Goal: Navigation & Orientation: Find specific page/section

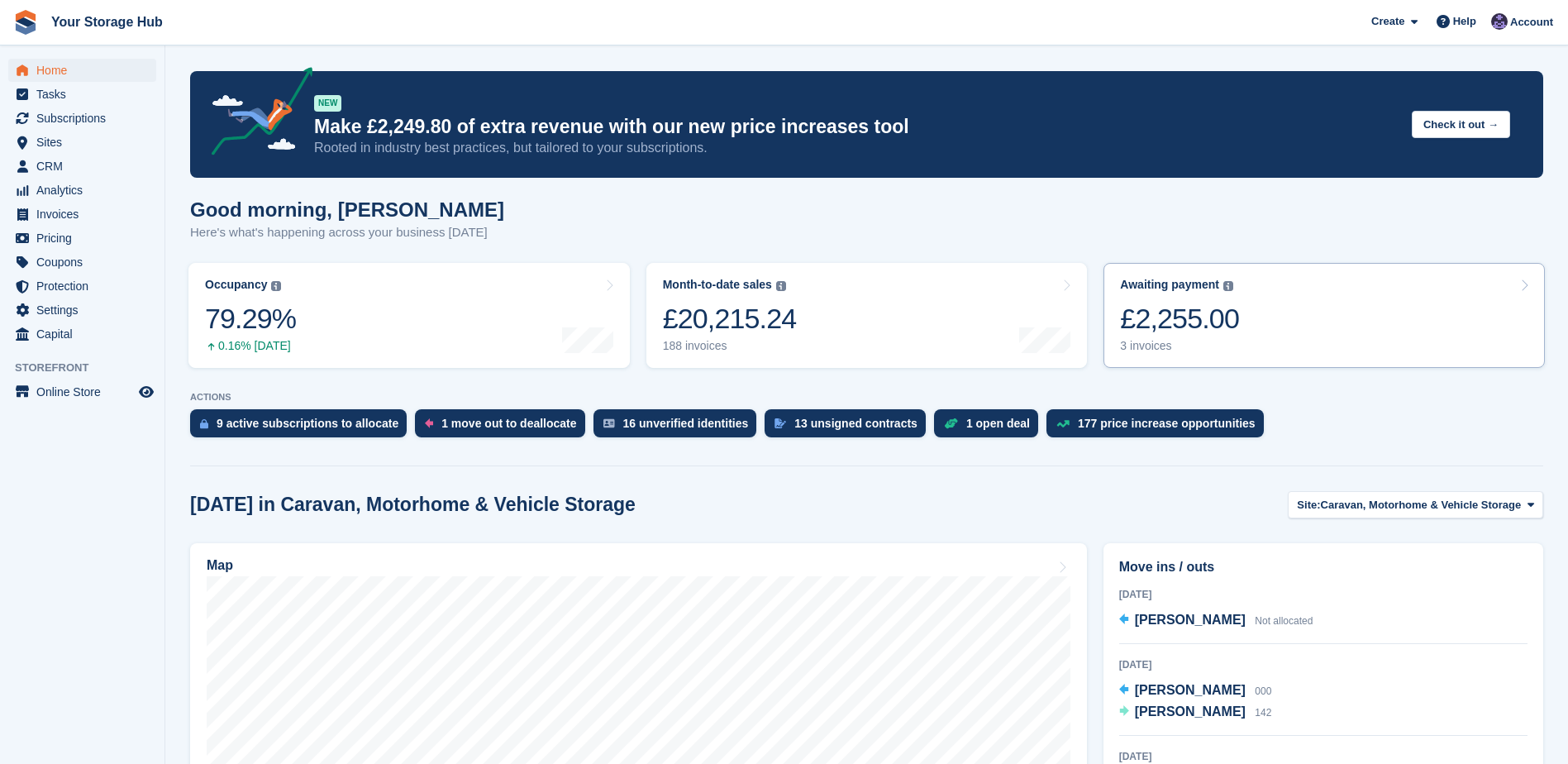
click at [1190, 316] on div "£2,255.00" at bounding box center [1179, 318] width 119 height 34
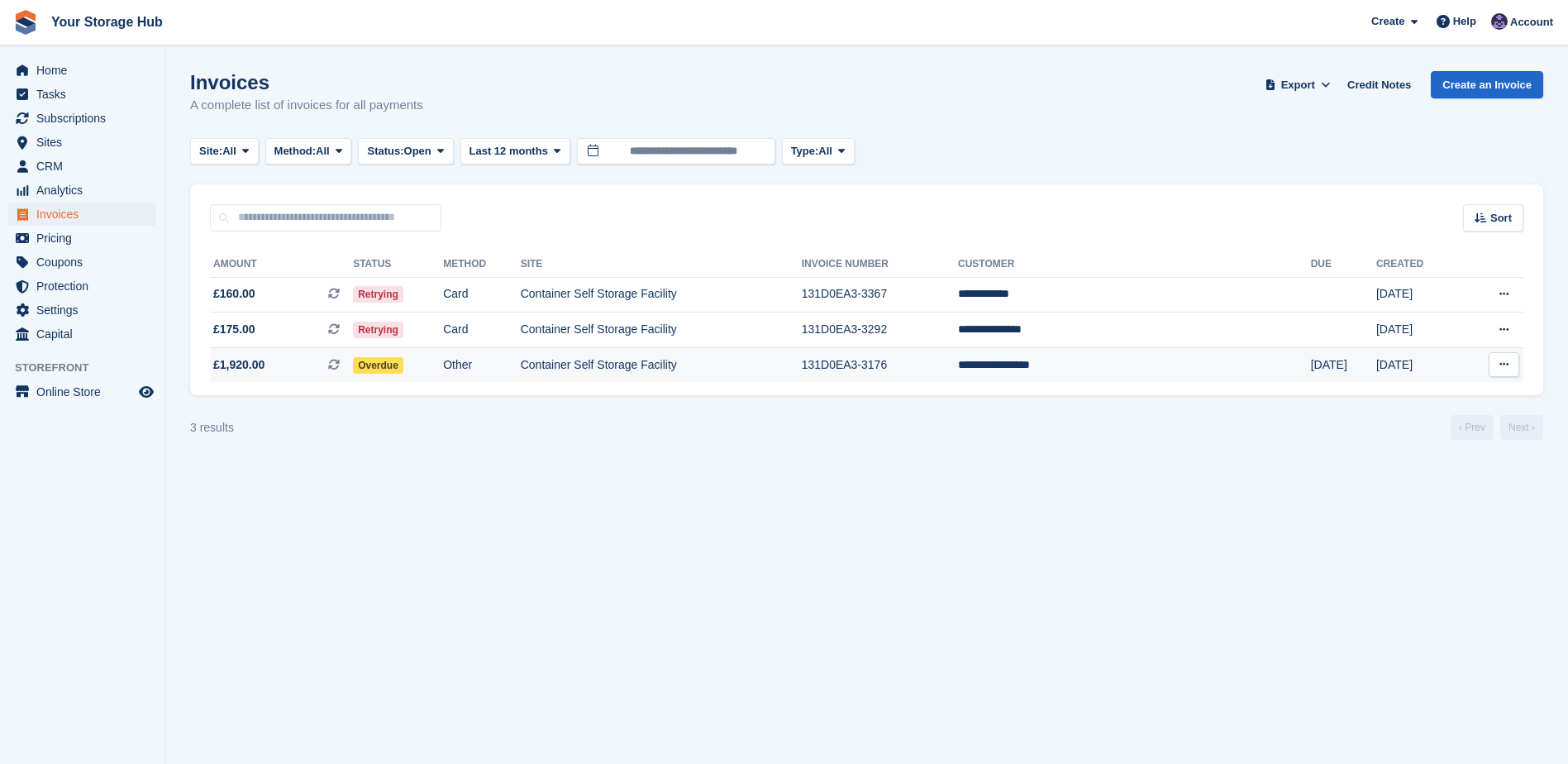
click at [506, 362] on td "Other" at bounding box center [481, 365] width 77 height 35
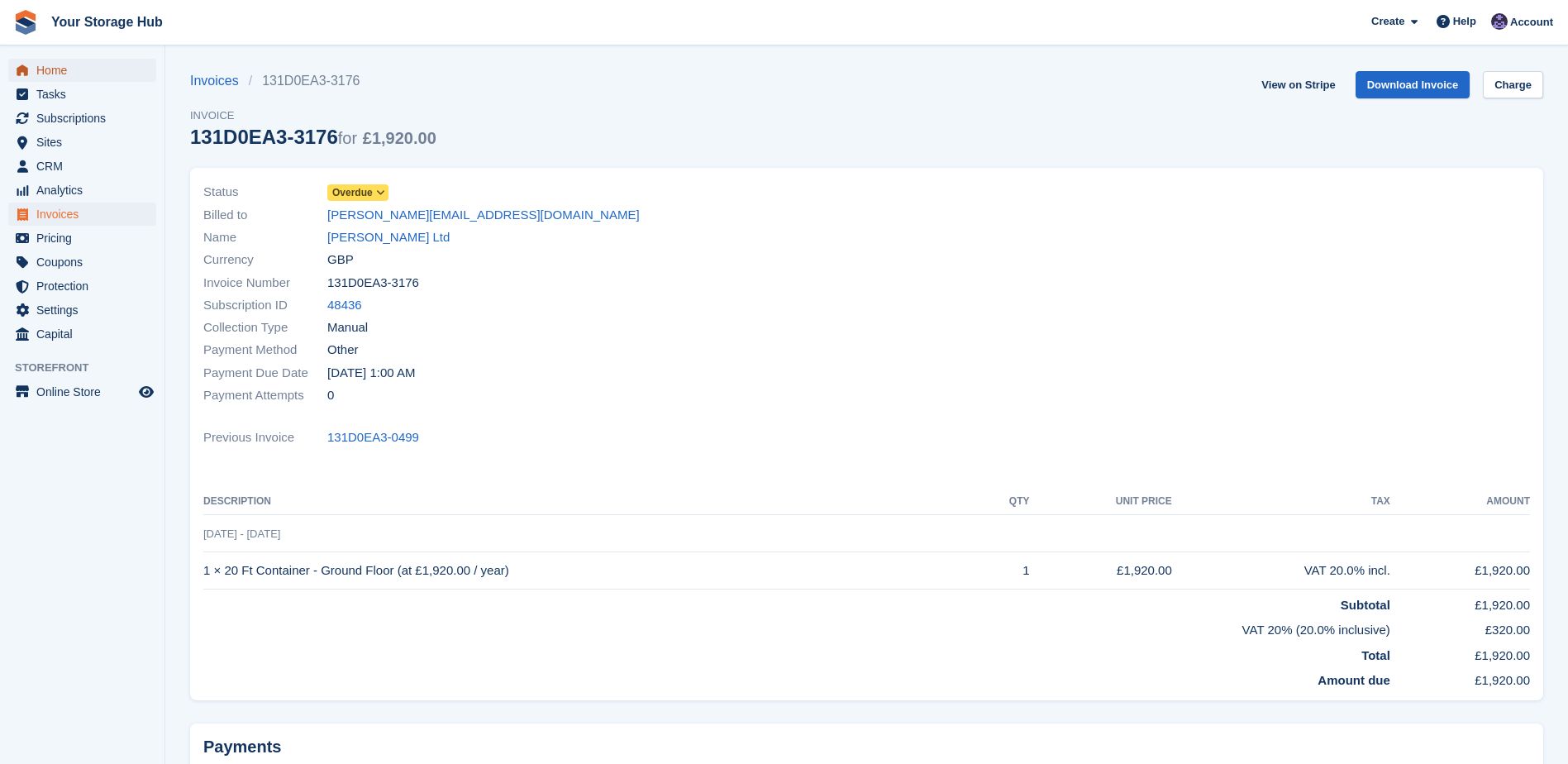
click at [55, 69] on span "Home" at bounding box center [85, 70] width 99 height 23
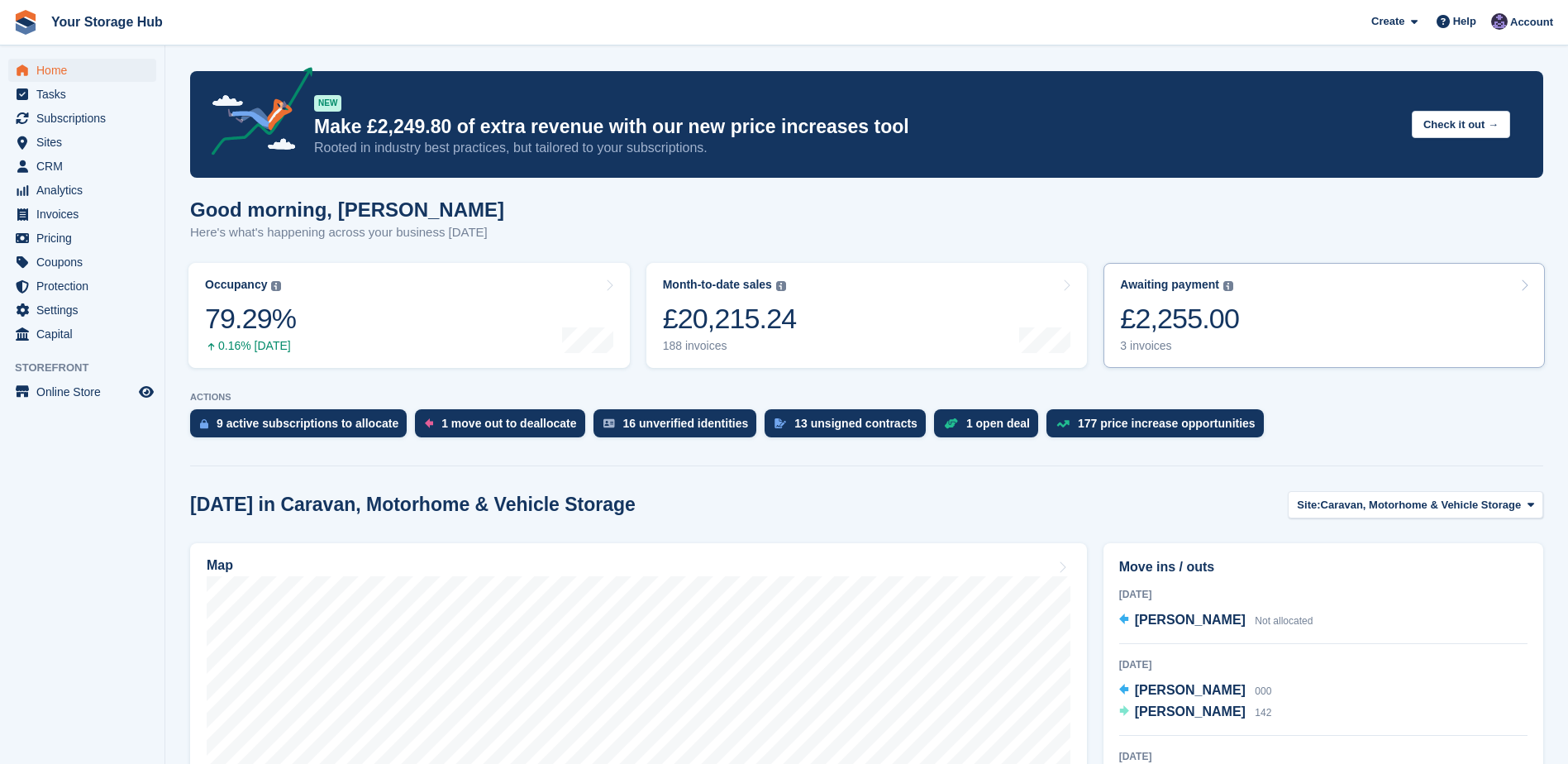
click at [1234, 318] on link "Awaiting payment The total outstanding balance on all open invoices. £2,255.00 …" at bounding box center [1323, 315] width 441 height 105
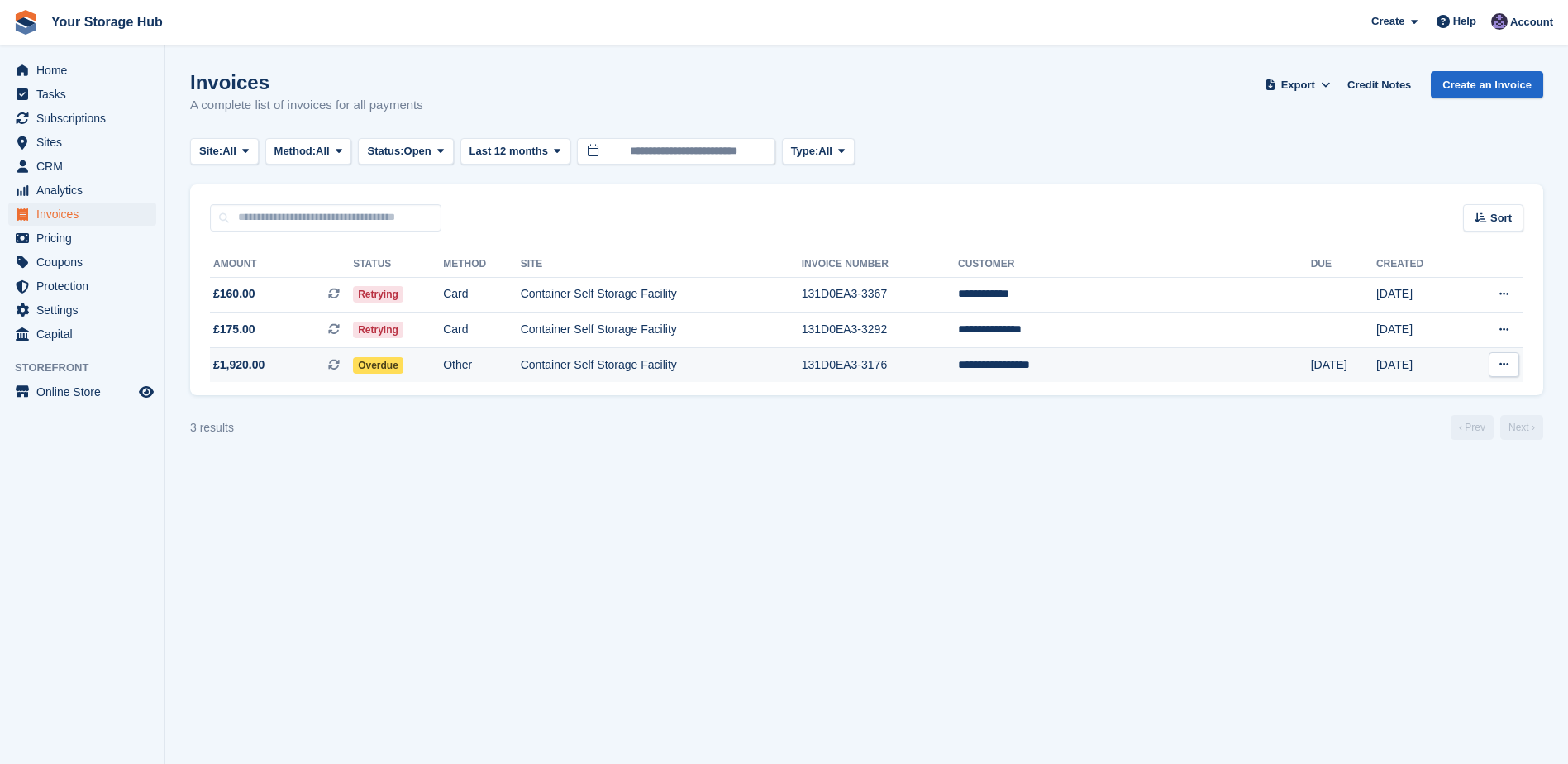
click at [610, 359] on td "Container Self Storage Facility" at bounding box center [660, 365] width 281 height 35
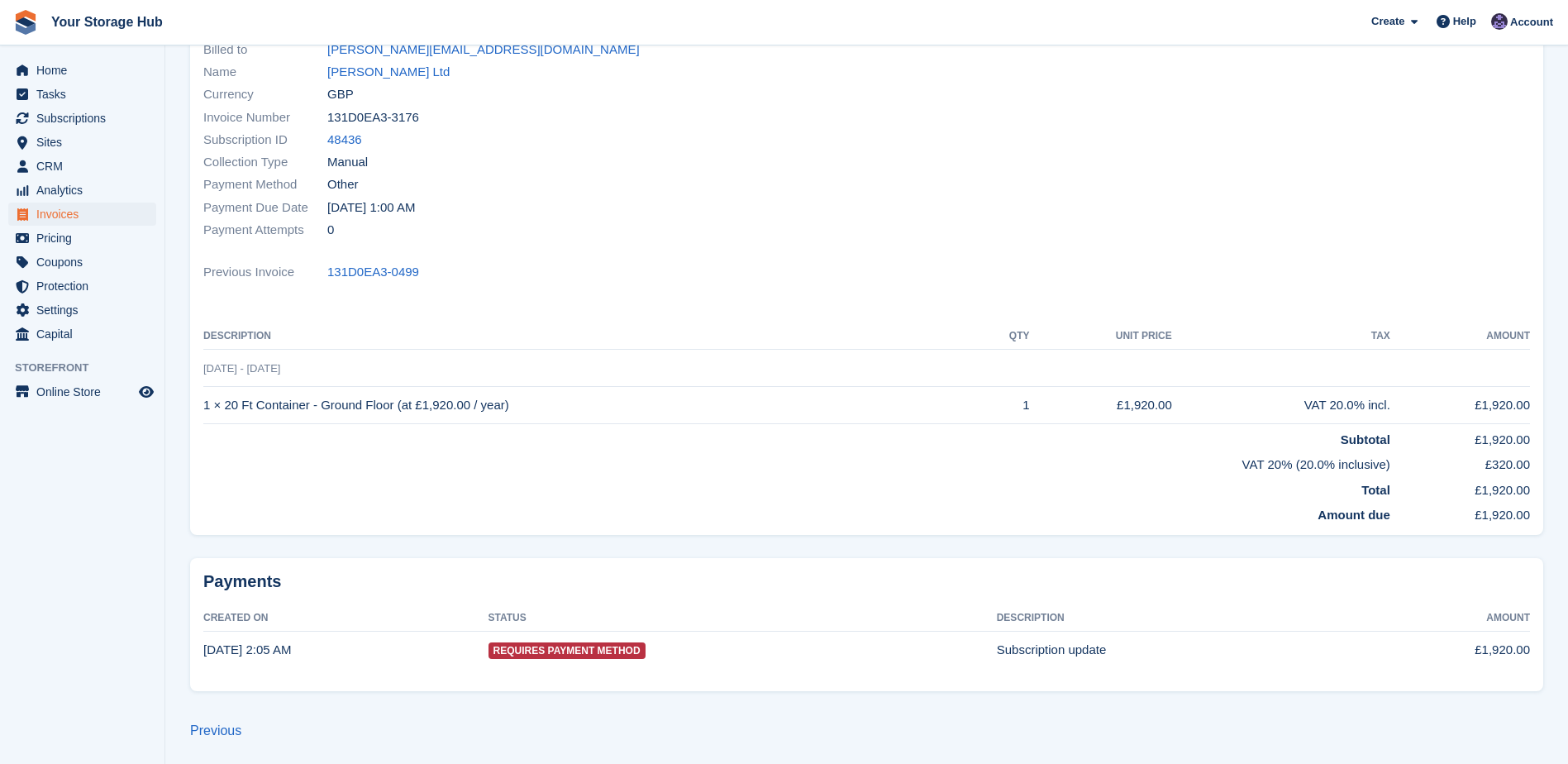
scroll to position [167, 0]
click at [654, 654] on td "Requires Payment Method" at bounding box center [742, 648] width 508 height 36
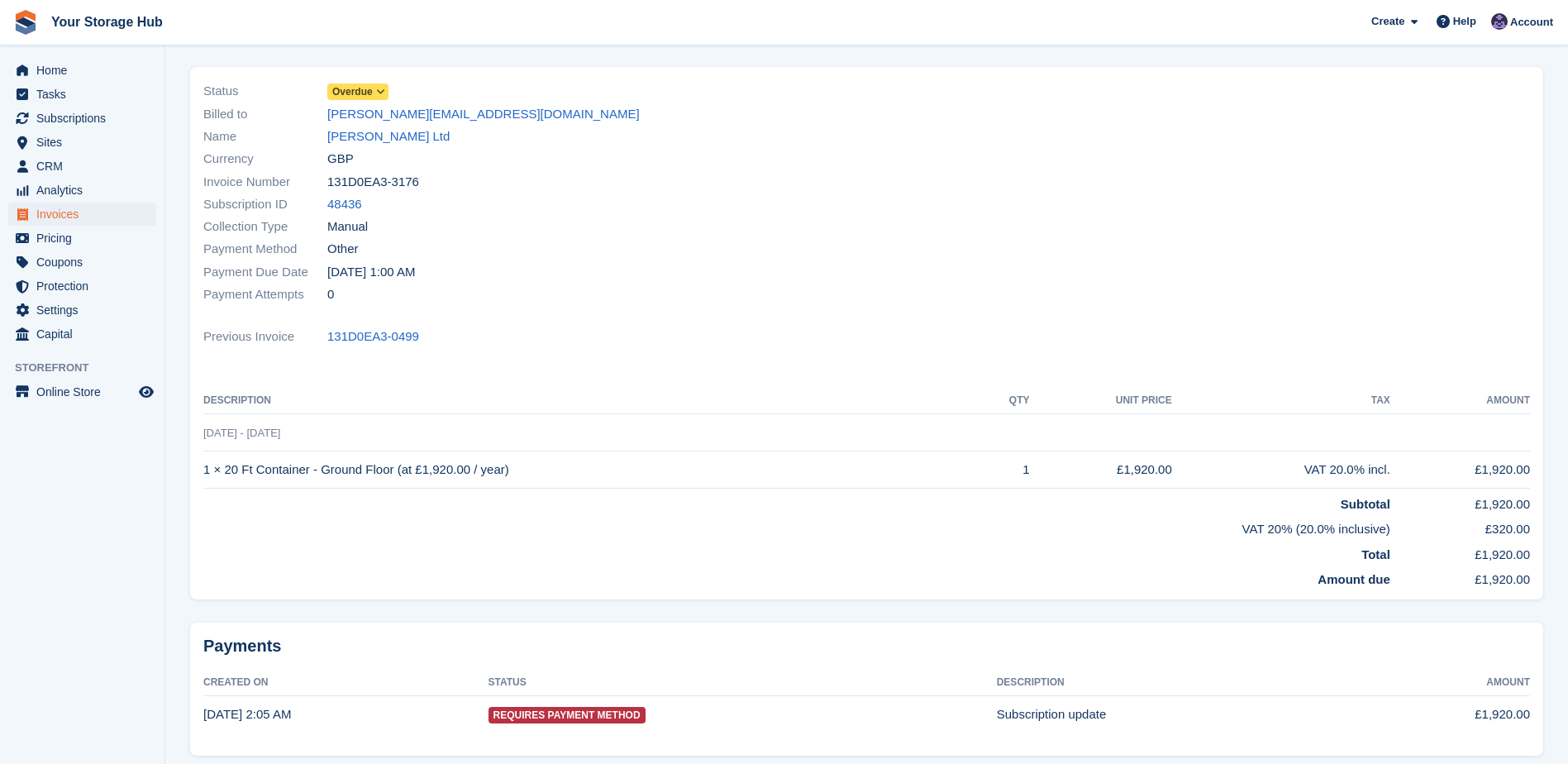
scroll to position [2, 0]
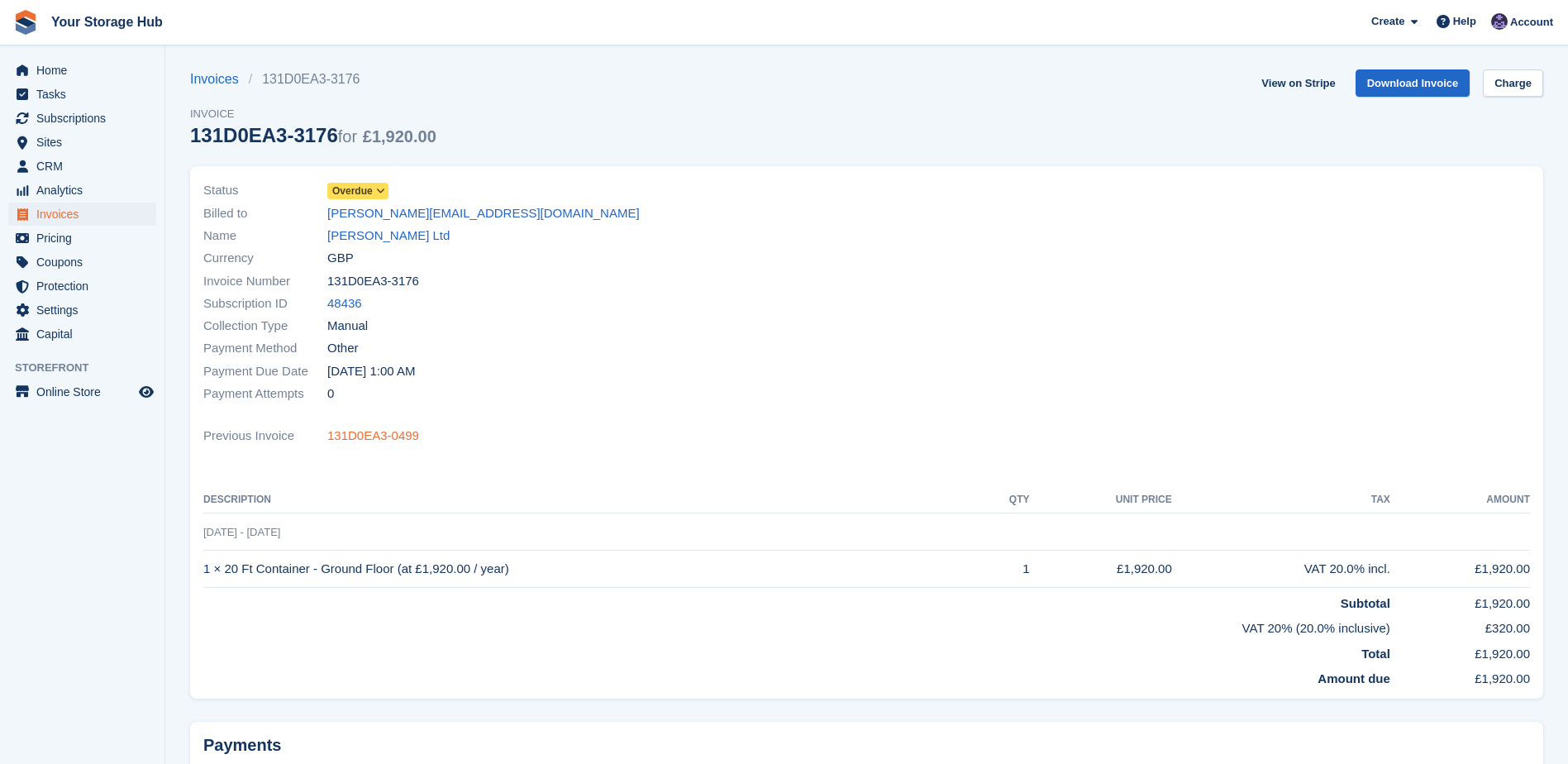
click at [386, 439] on link "131D0EA3-0499" at bounding box center [373, 436] width 92 height 19
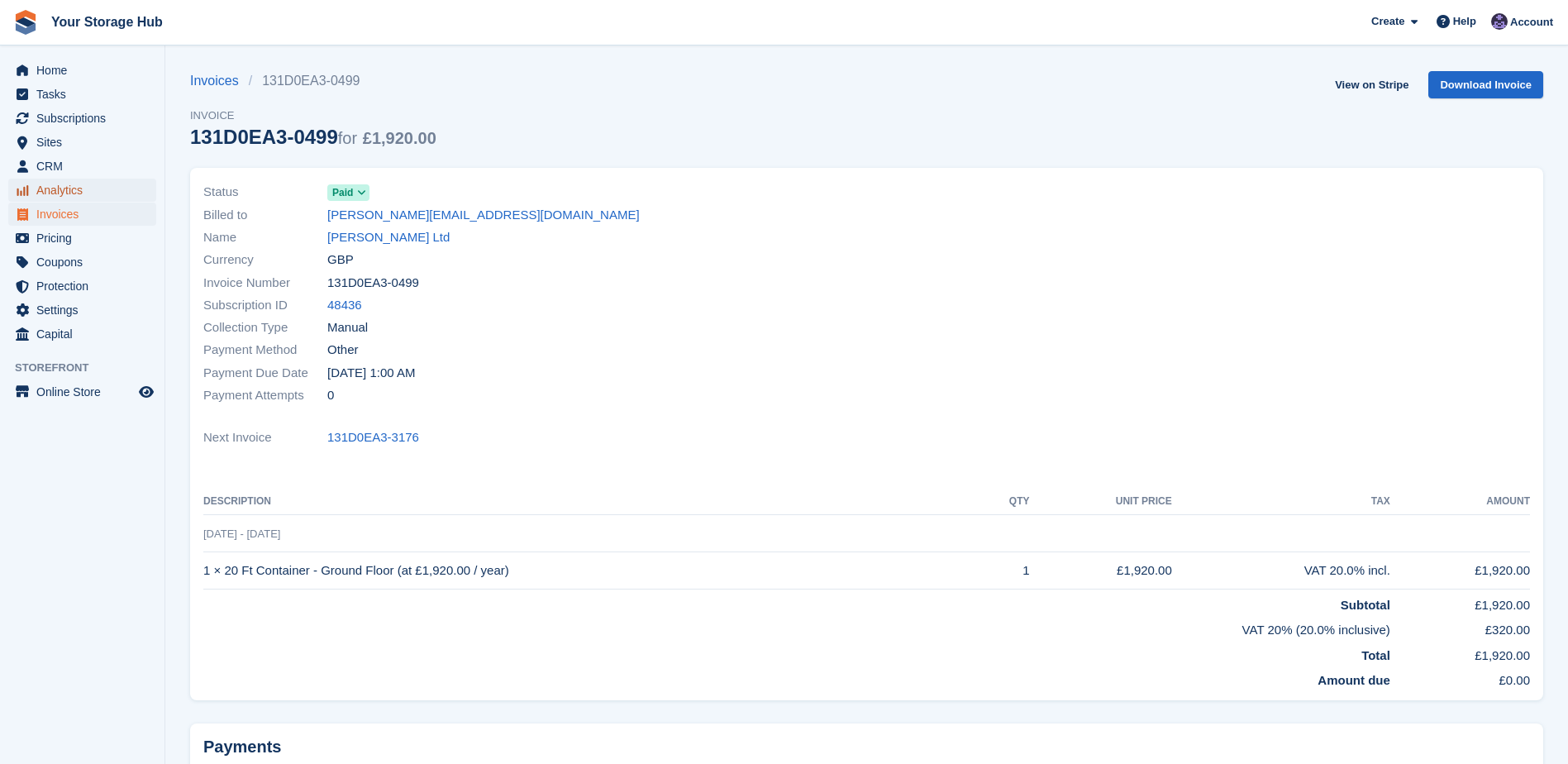
click at [60, 200] on span "Analytics" at bounding box center [85, 189] width 99 height 23
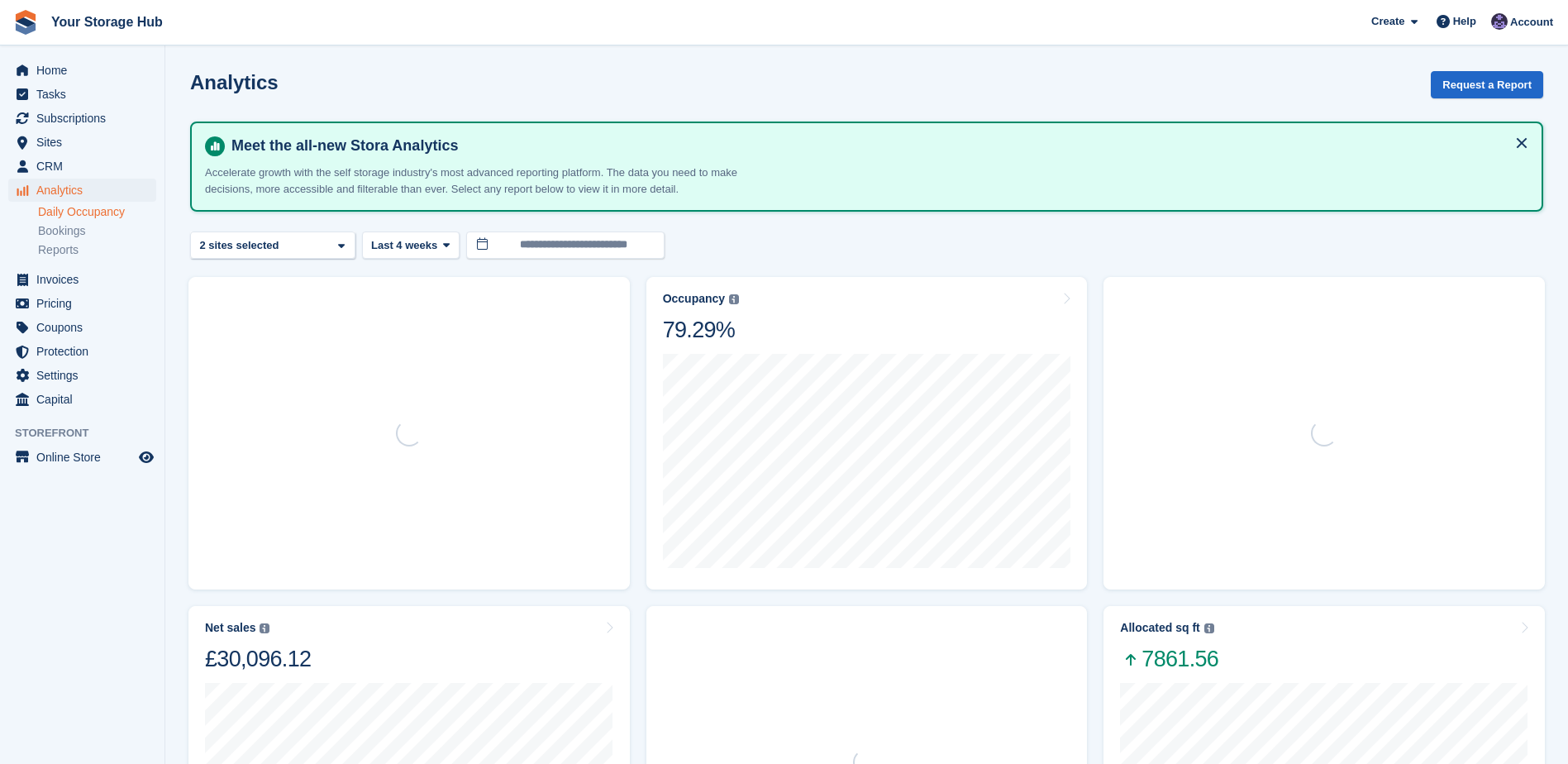
click at [64, 214] on link "Daily Occupancy" at bounding box center [97, 211] width 118 height 15
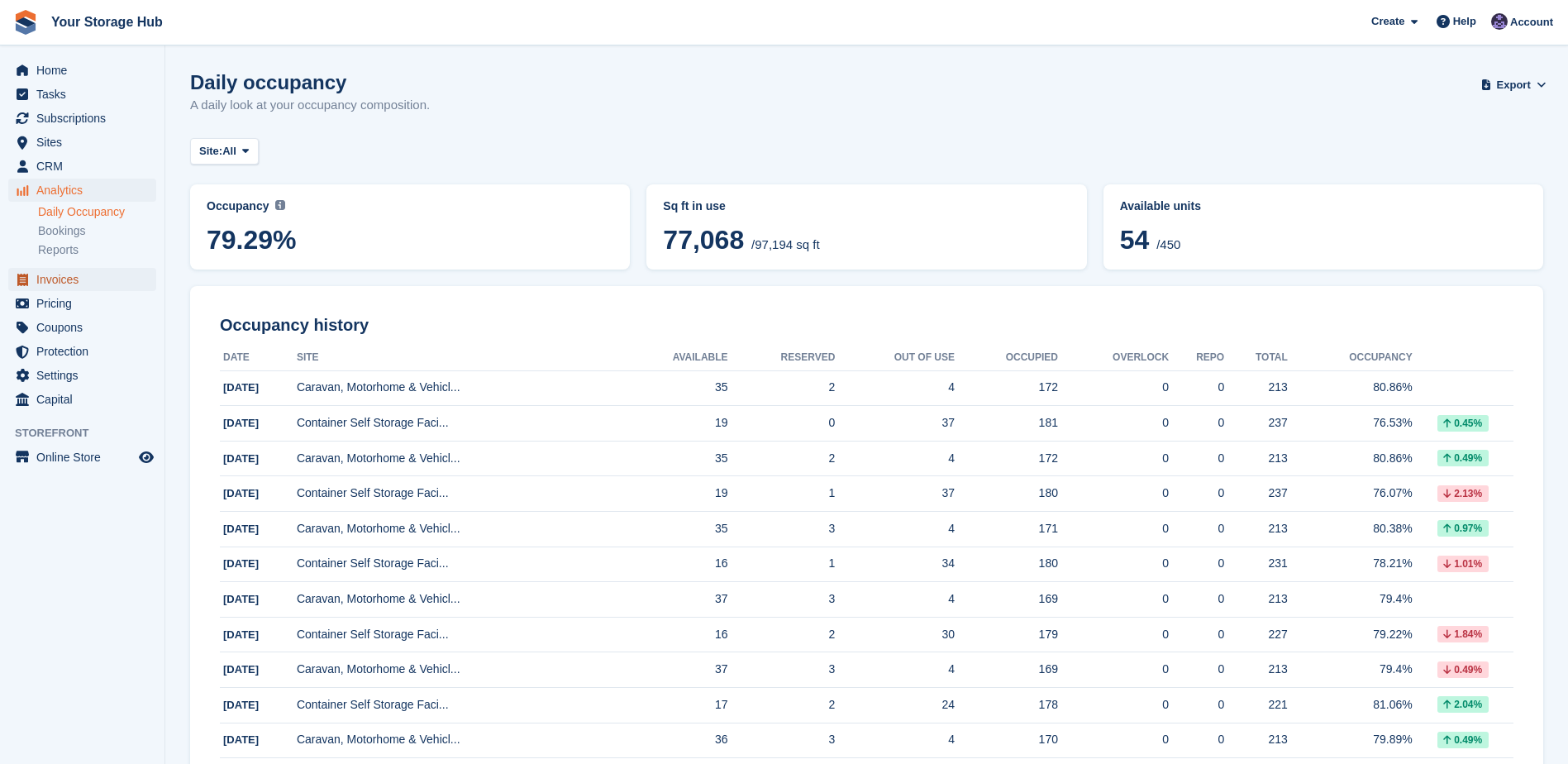
click at [62, 279] on span "Invoices" at bounding box center [85, 278] width 99 height 23
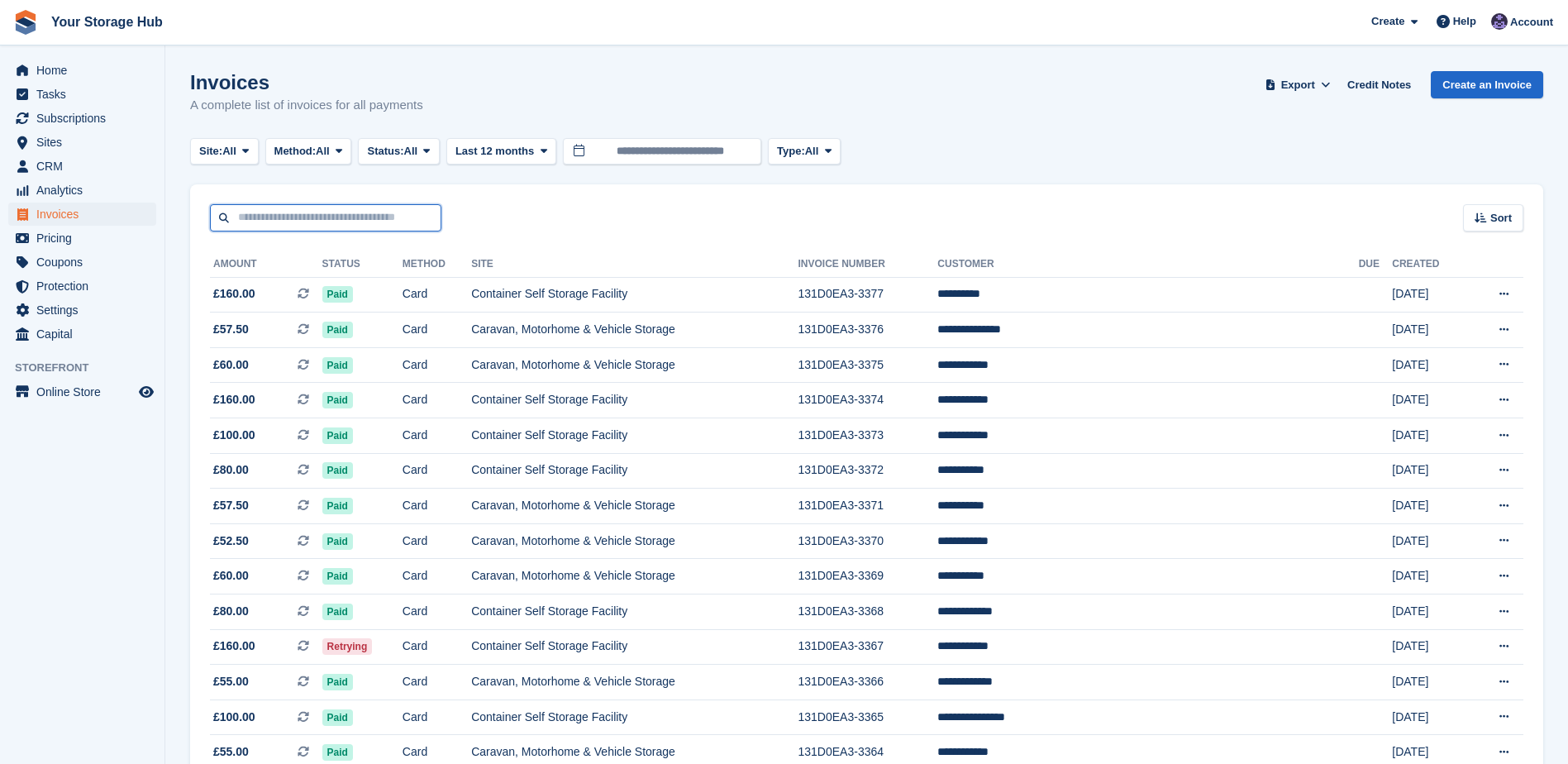
click at [350, 215] on input "text" at bounding box center [326, 217] width 231 height 27
type input "*****"
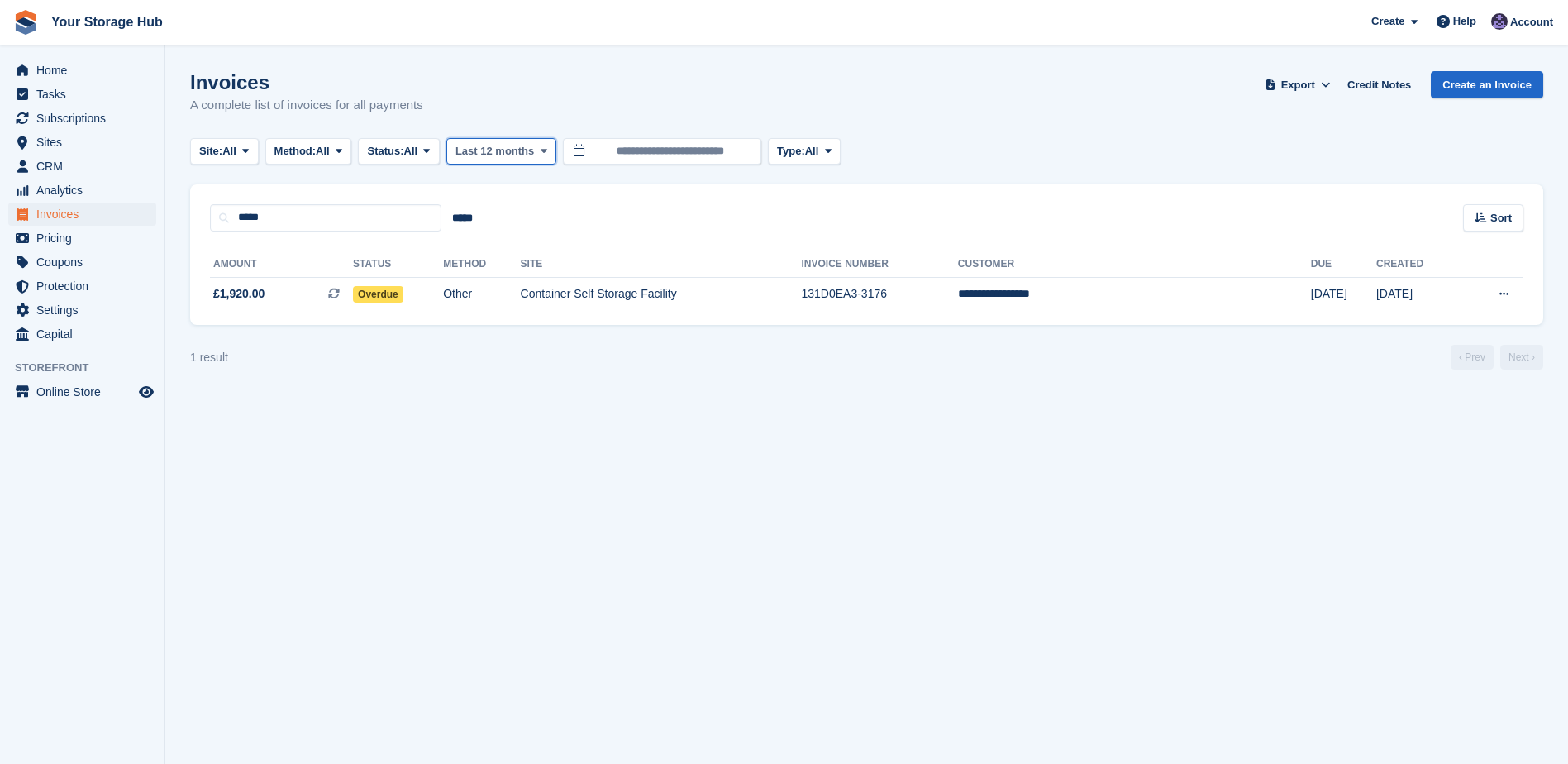
click at [484, 151] on span "Last 12 months" at bounding box center [495, 151] width 78 height 16
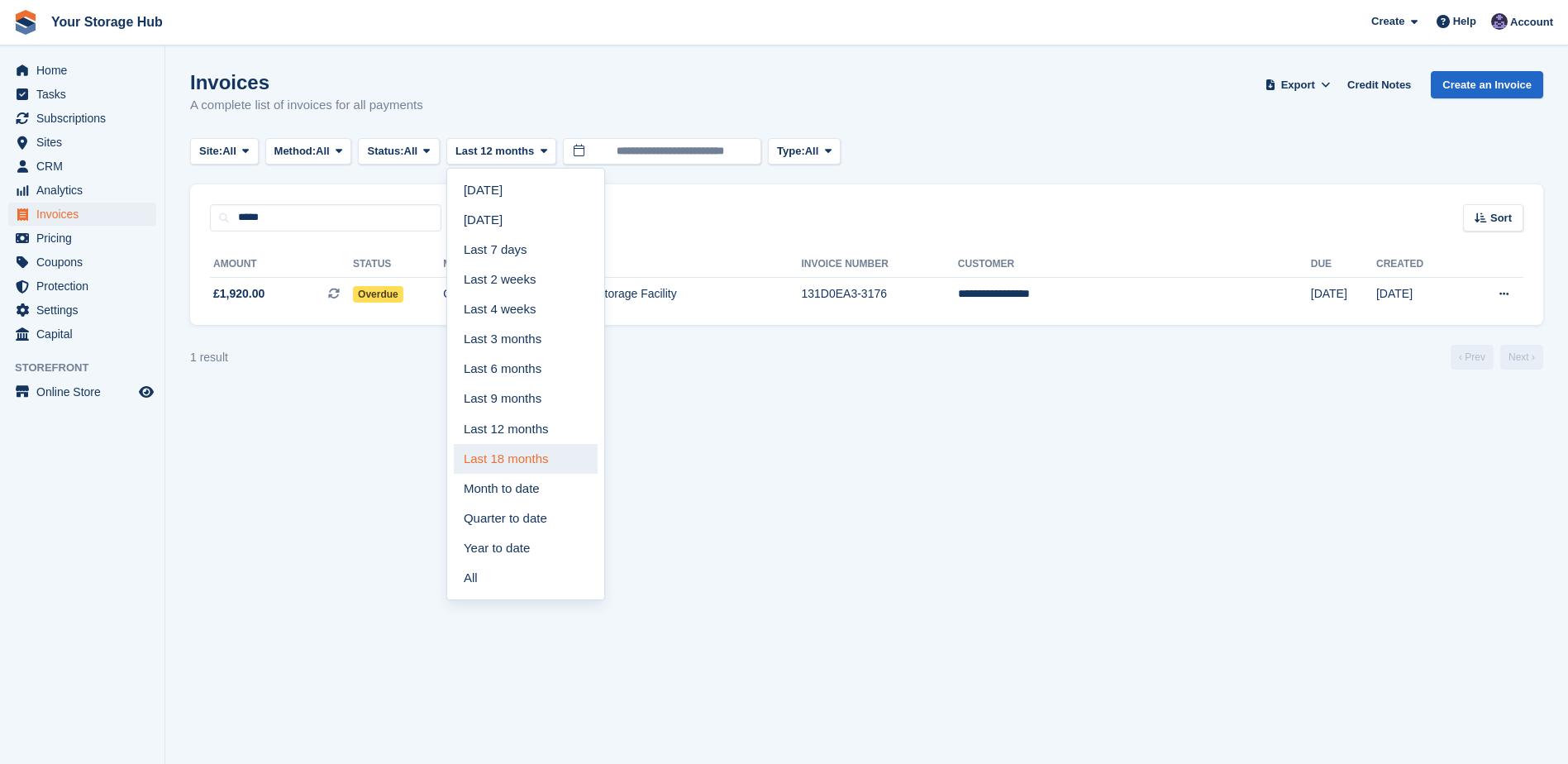
click at [517, 459] on link "Last 18 months" at bounding box center [526, 458] width 144 height 30
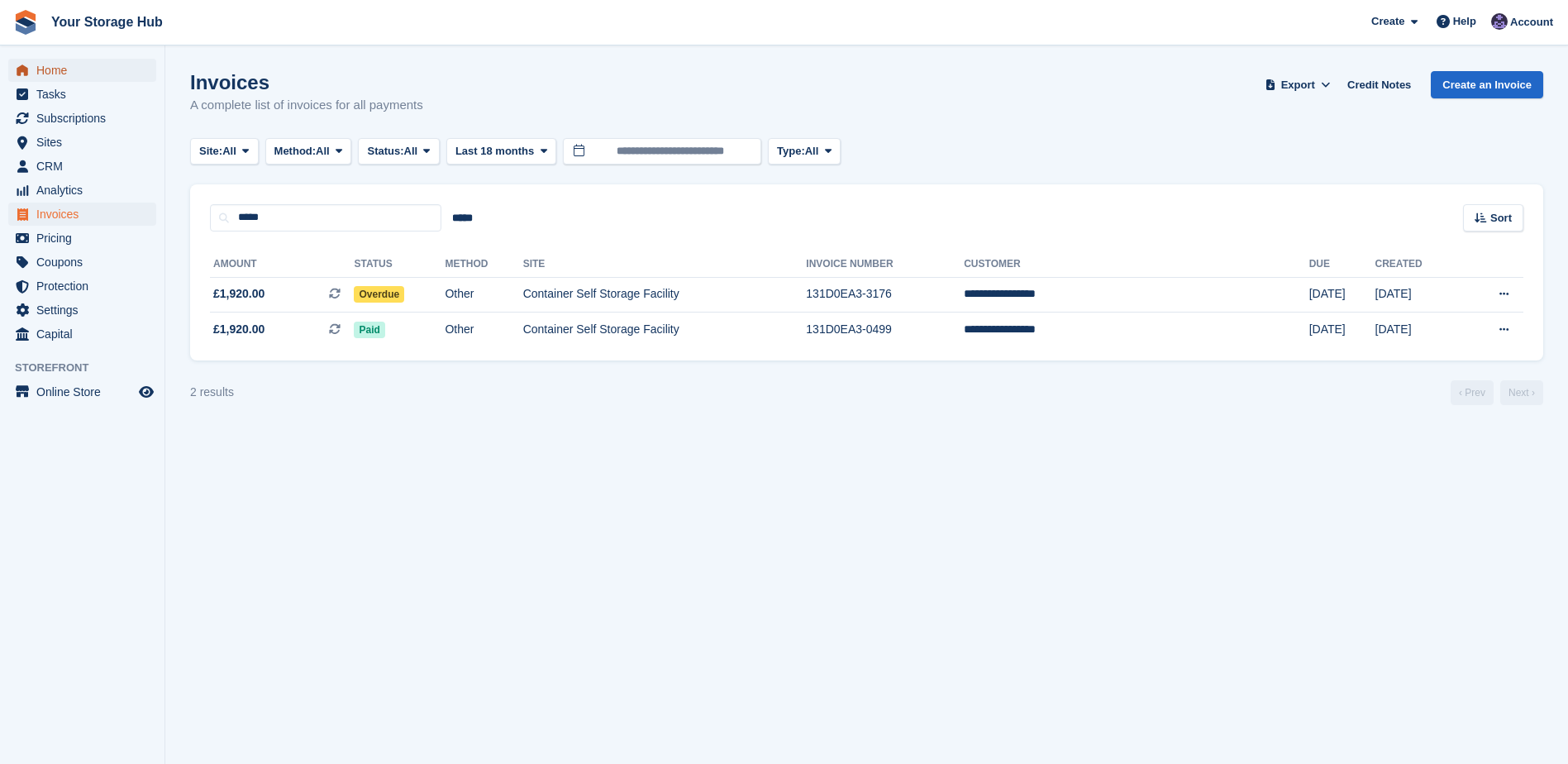
click at [54, 65] on span "Home" at bounding box center [85, 70] width 99 height 23
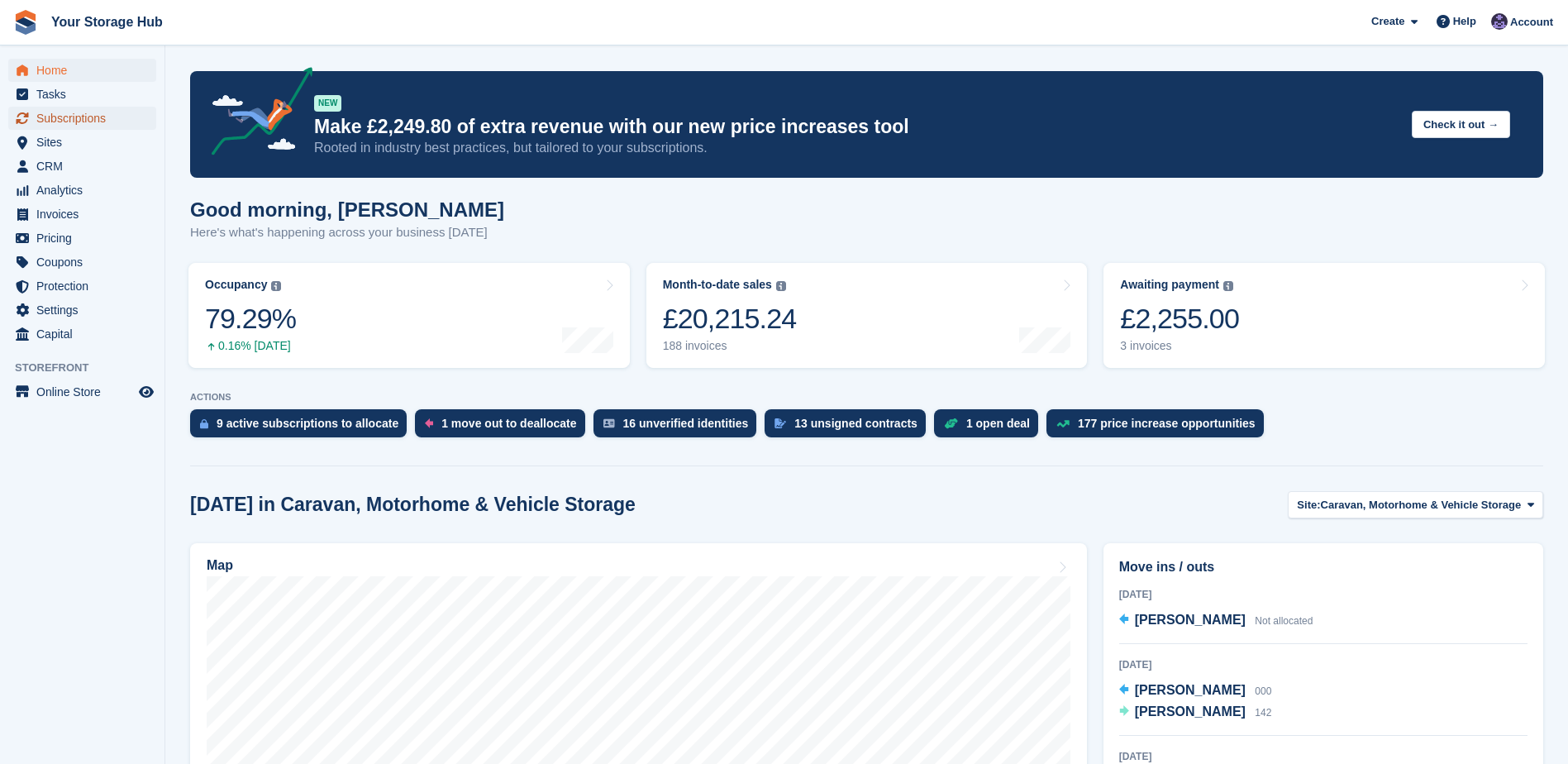
click at [65, 116] on span "Subscriptions" at bounding box center [85, 117] width 99 height 23
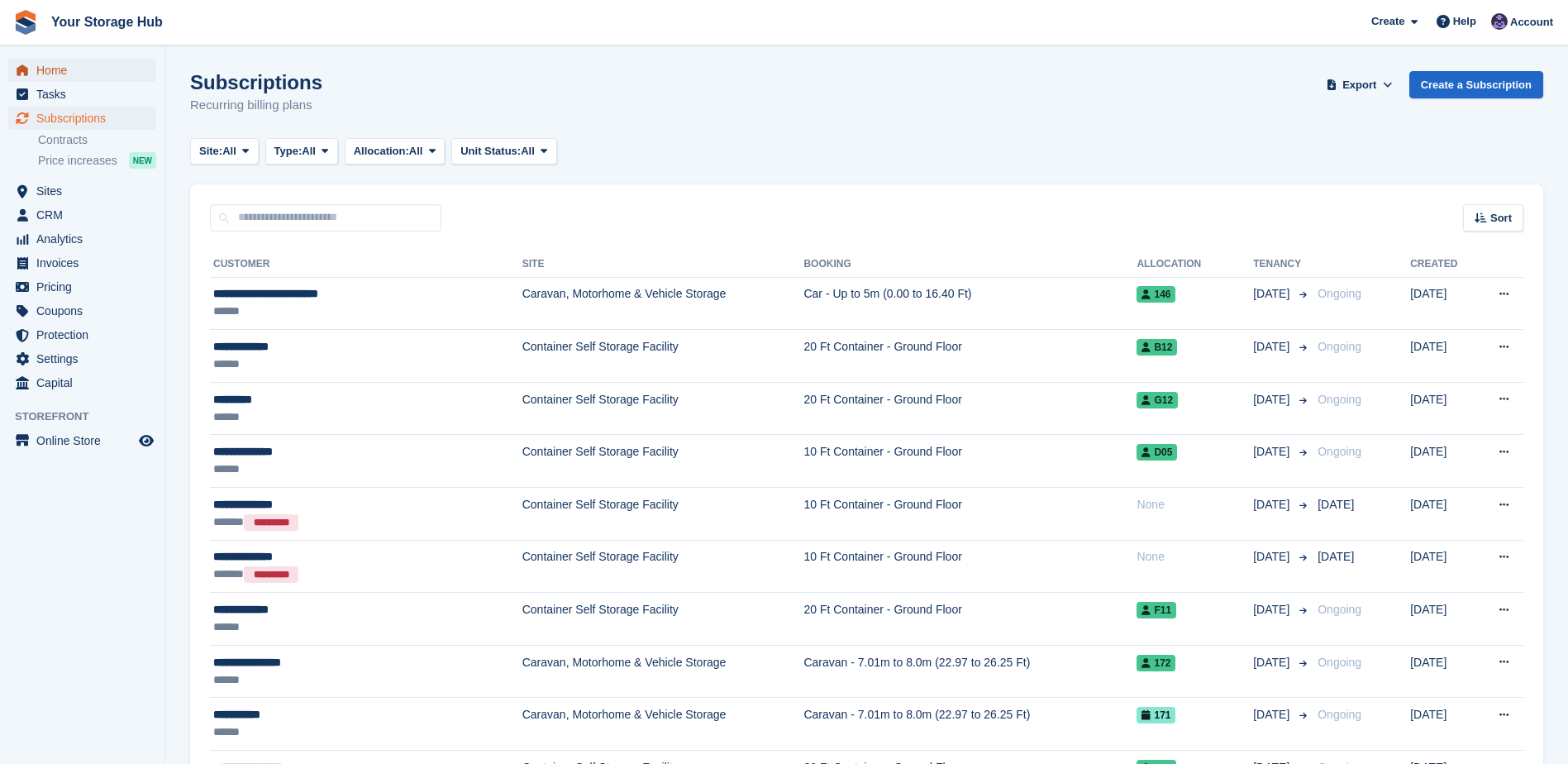
click at [68, 75] on span "Home" at bounding box center [85, 70] width 99 height 23
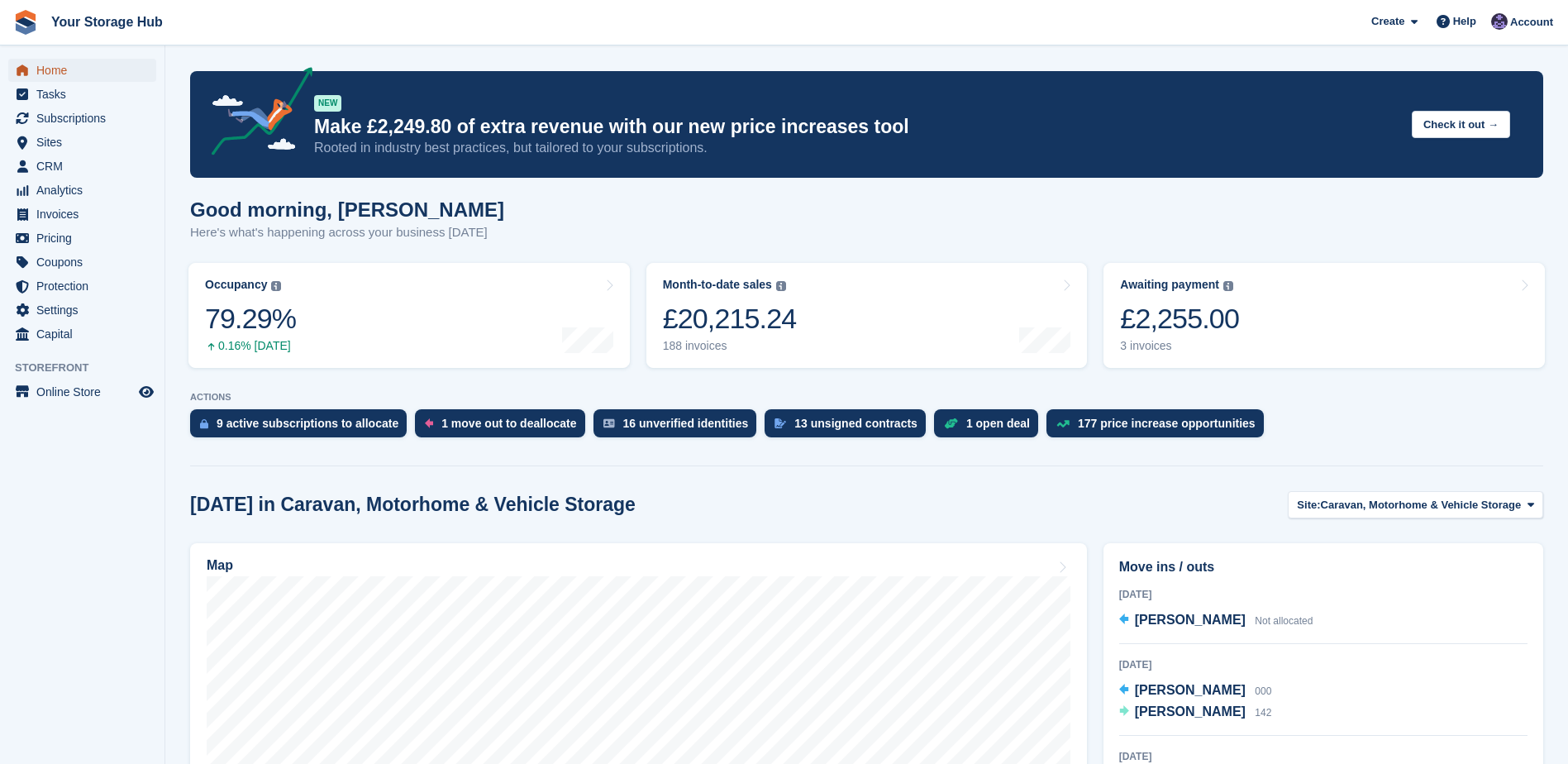
click at [37, 75] on span "Home" at bounding box center [85, 70] width 99 height 23
